Goal: Find specific page/section

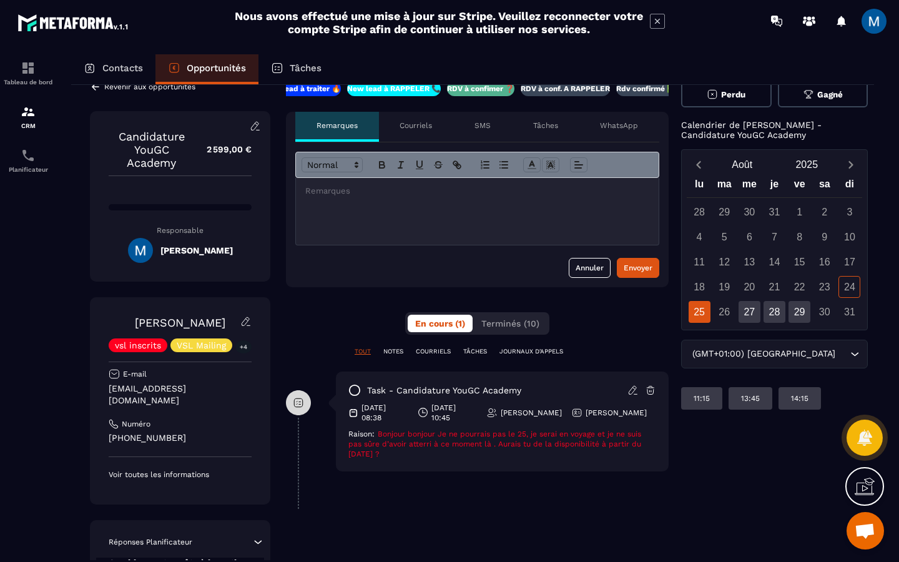
scroll to position [4, 0]
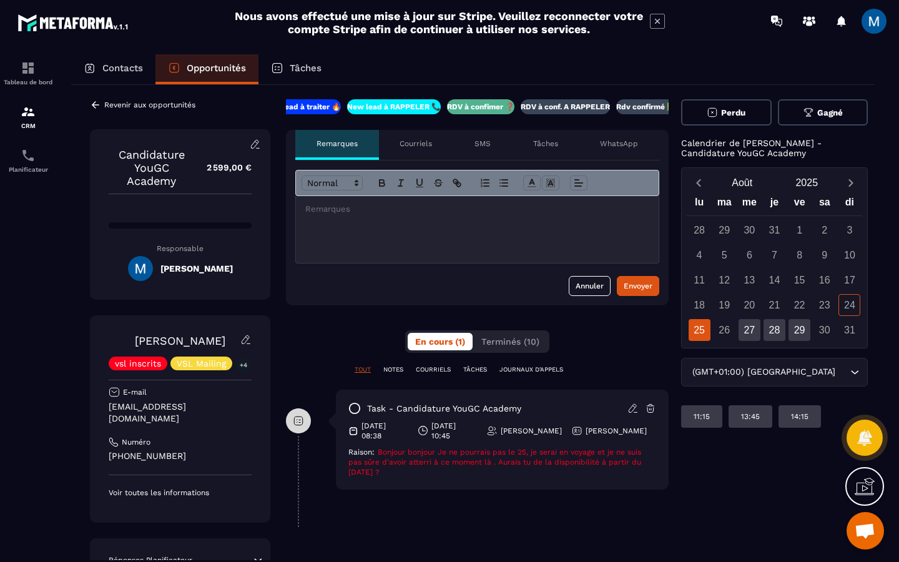
click at [566, 108] on p "RDV à conf. A RAPPELER" at bounding box center [565, 107] width 89 height 10
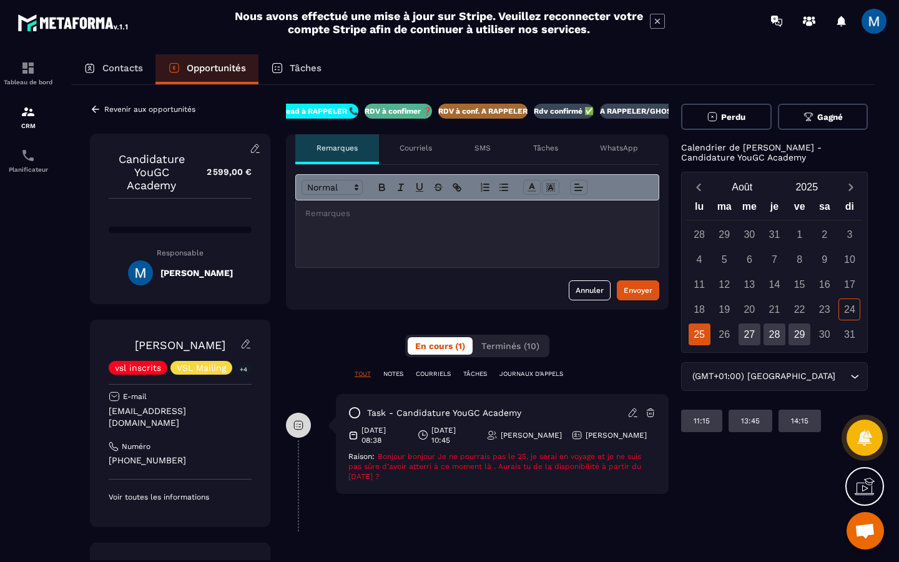
scroll to position [0, 107]
click at [98, 106] on icon at bounding box center [95, 109] width 11 height 11
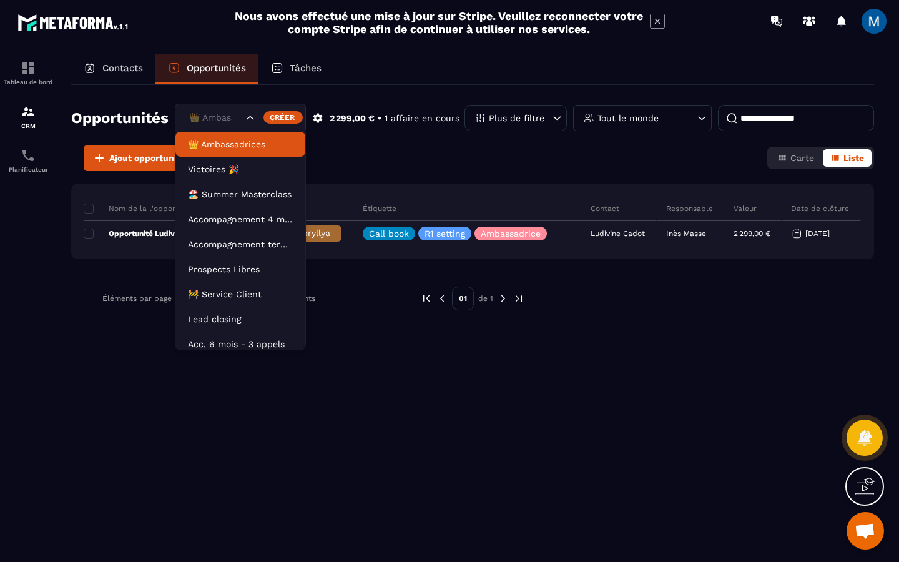
click at [249, 118] on icon "Search for option" at bounding box center [250, 118] width 12 height 12
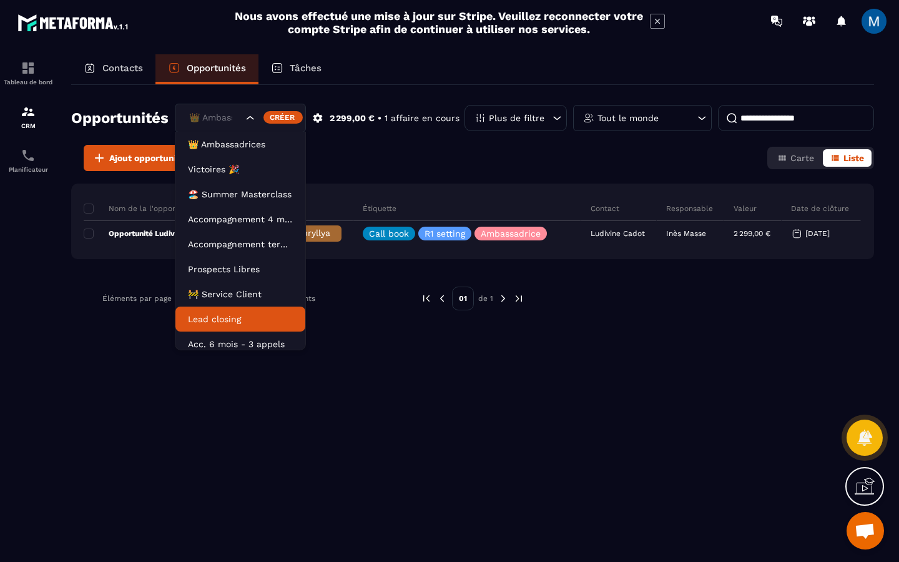
click at [243, 314] on p "Lead closing" at bounding box center [240, 319] width 105 height 12
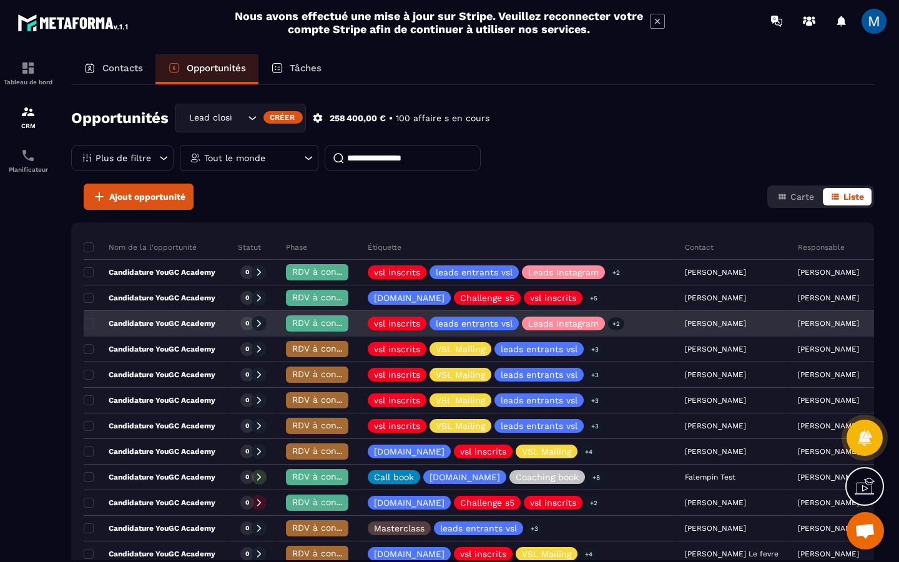
click at [222, 325] on div "Candidature YouGC Academy" at bounding box center [156, 324] width 145 height 25
